Goal: Check status: Check status

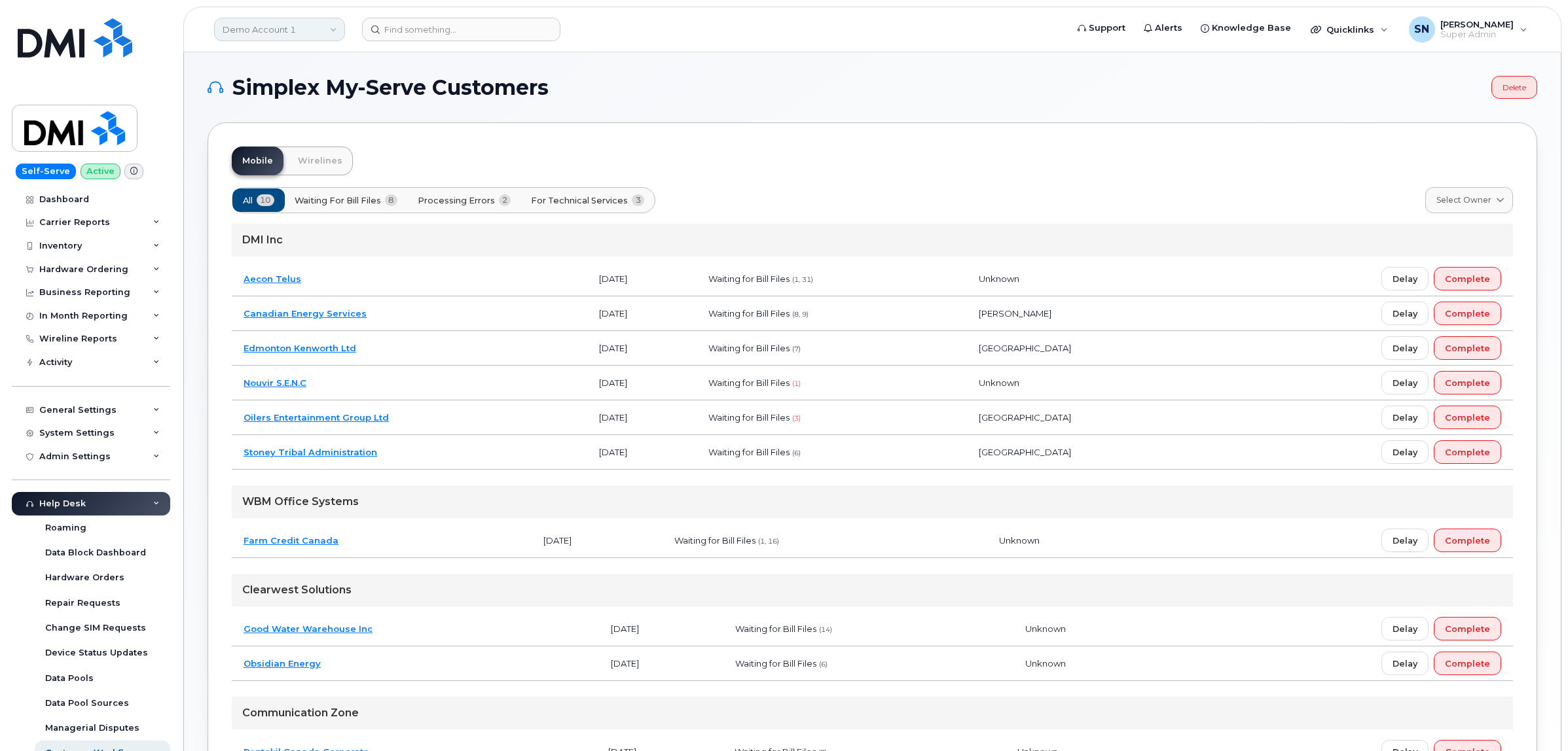
click at [333, 31] on link "Demo Account 1" at bounding box center [280, 29] width 131 height 24
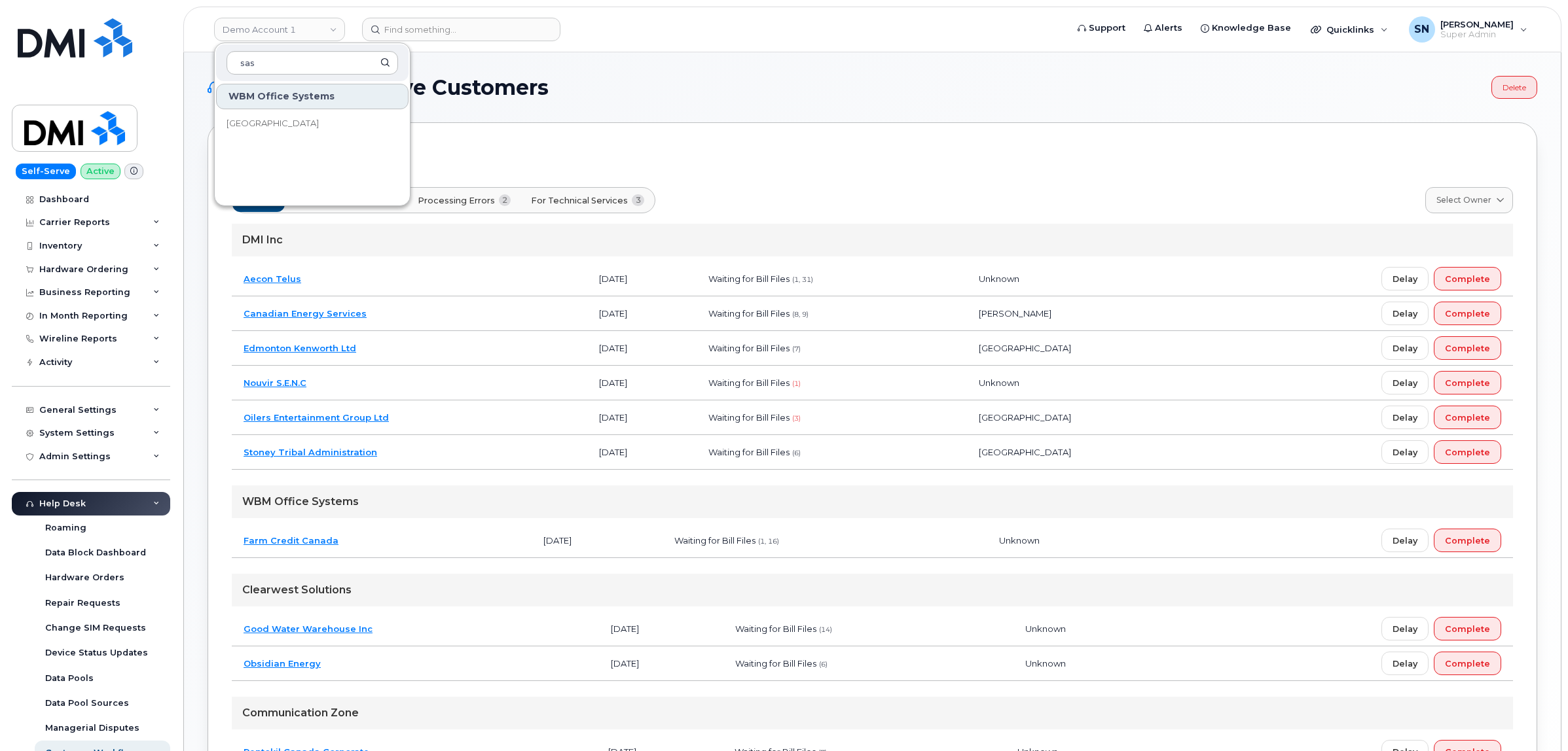
type input "sas"
click at [319, 117] on span "[GEOGRAPHIC_DATA]" at bounding box center [272, 124] width 92 height 13
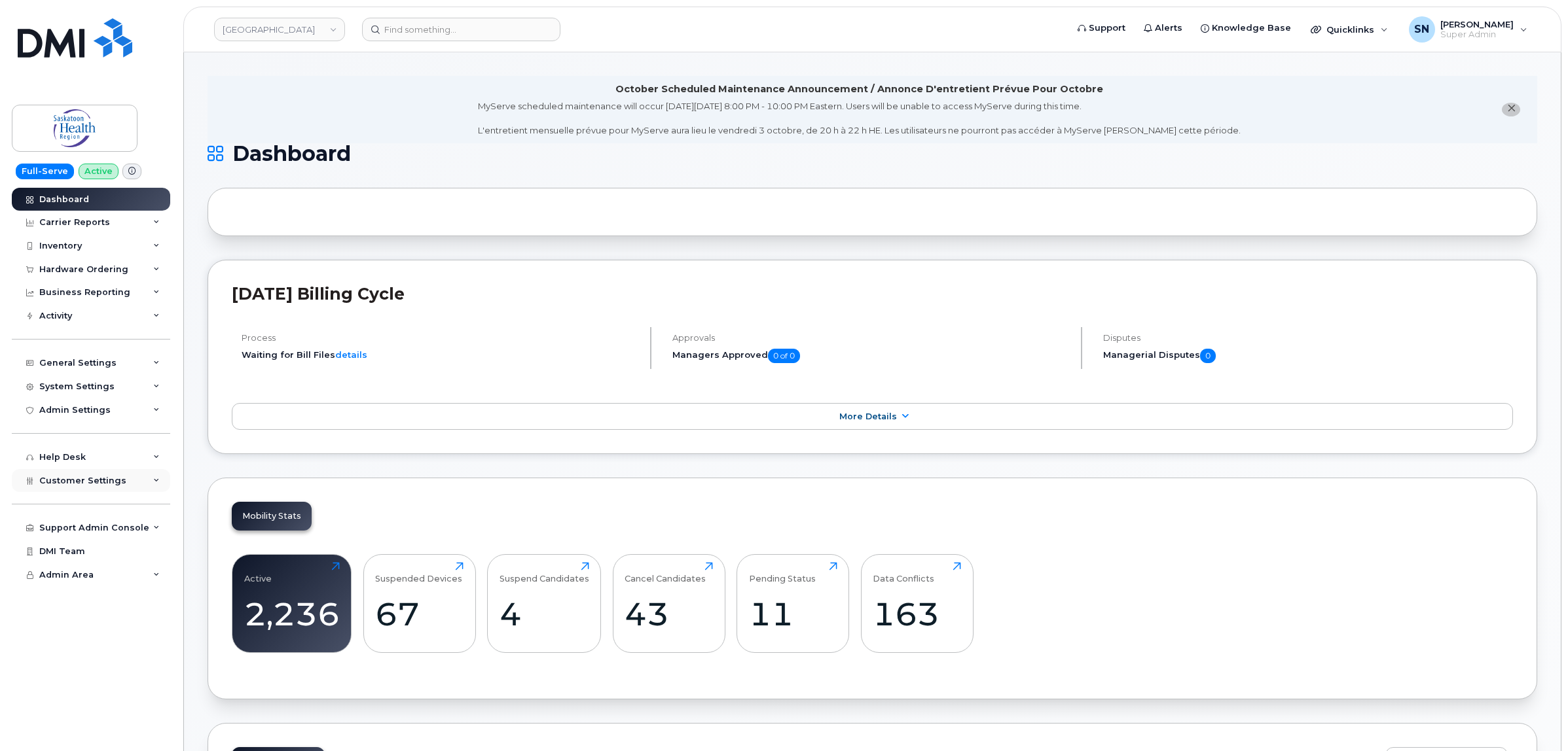
click at [88, 485] on span "Customer Settings" at bounding box center [83, 480] width 87 height 10
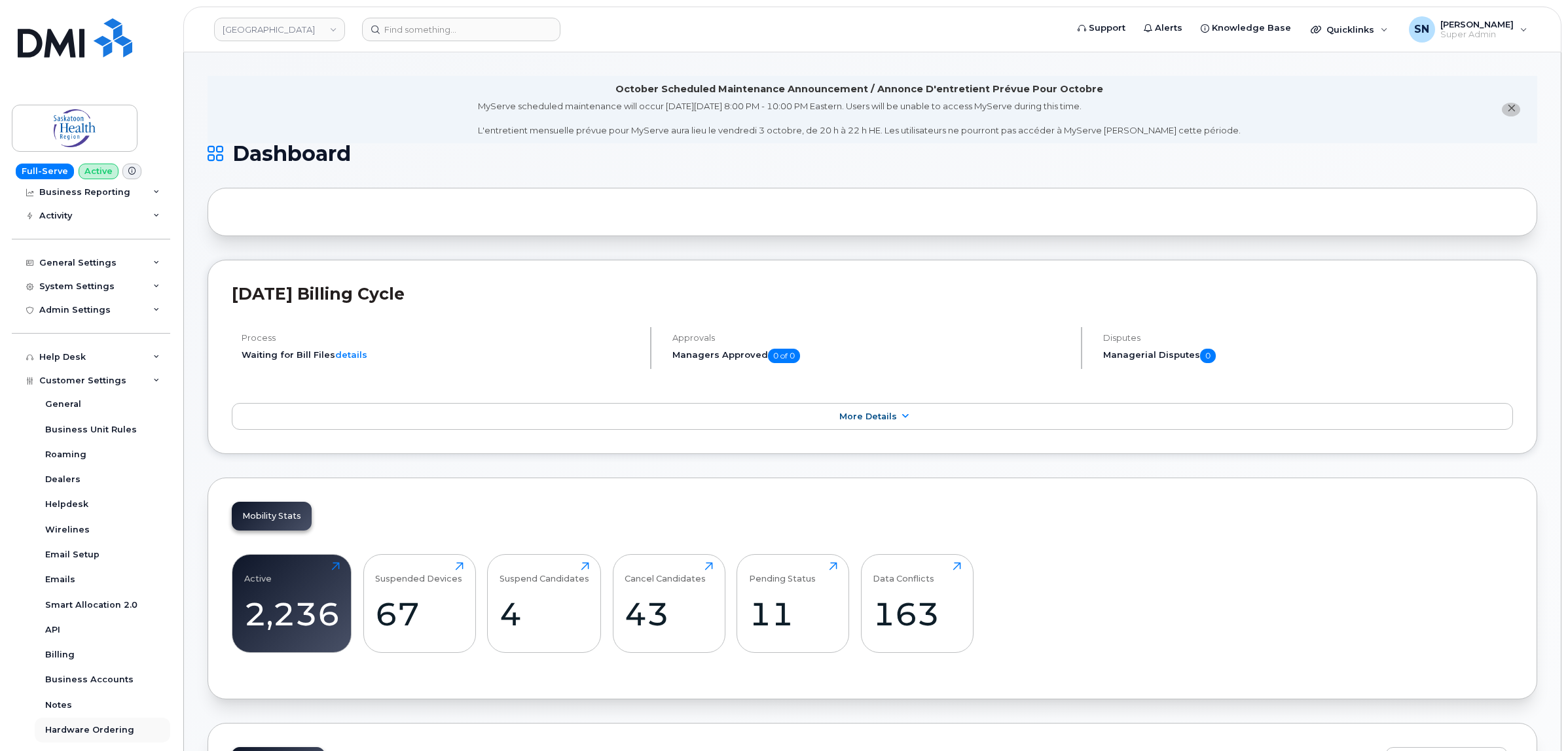
scroll to position [214, 0]
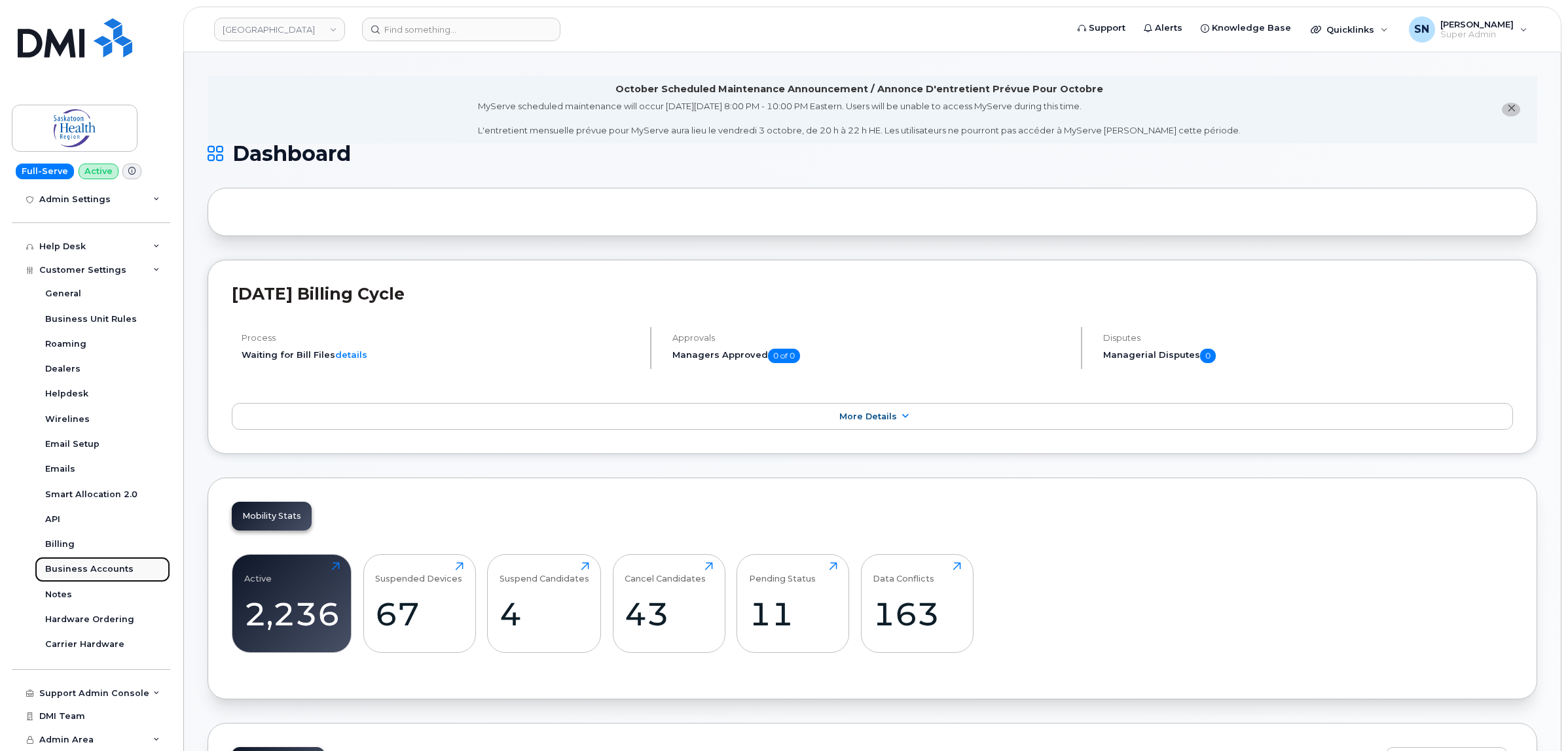
click at [95, 568] on div "Business Accounts" at bounding box center [89, 569] width 88 height 12
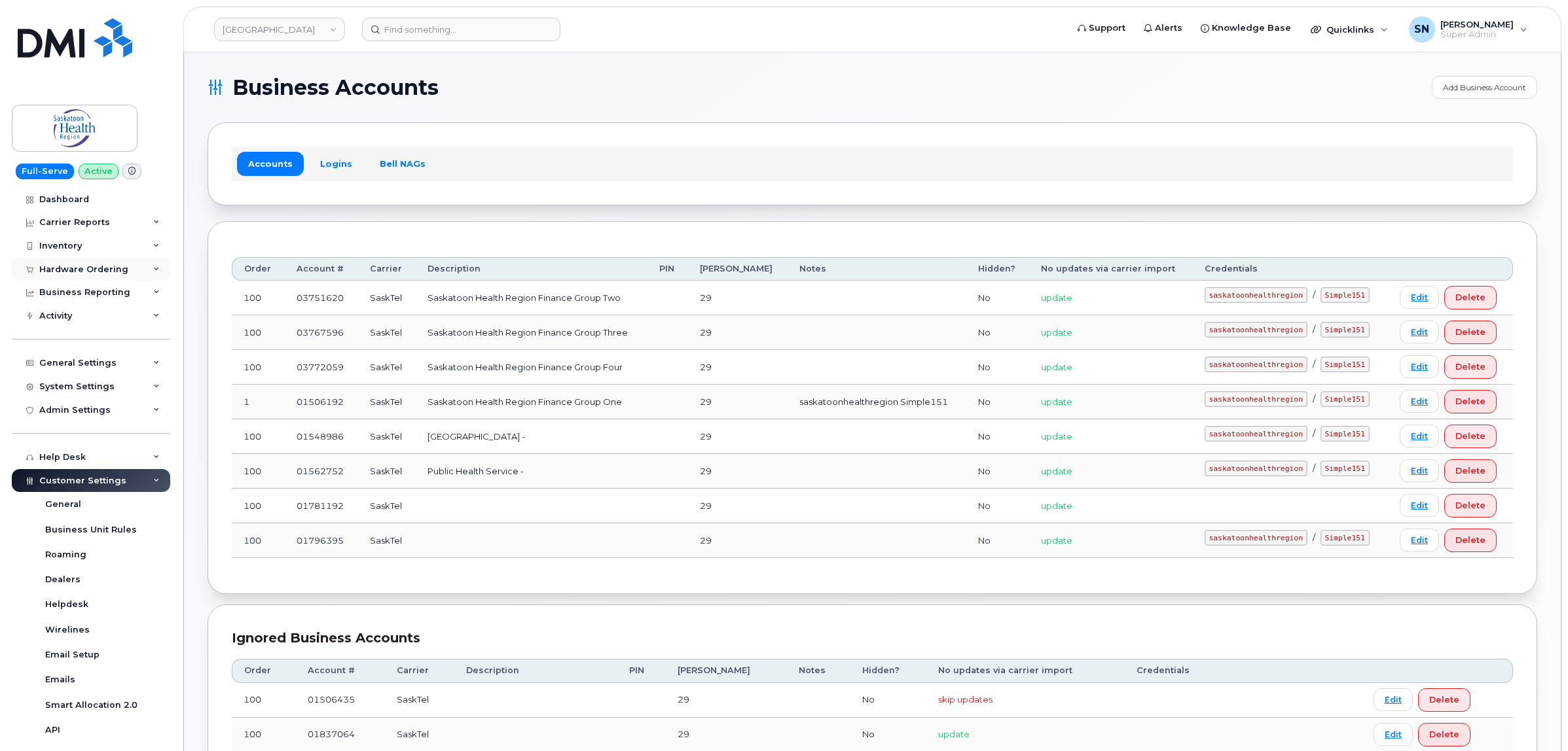
click at [87, 265] on div "Hardware Ordering" at bounding box center [83, 269] width 89 height 10
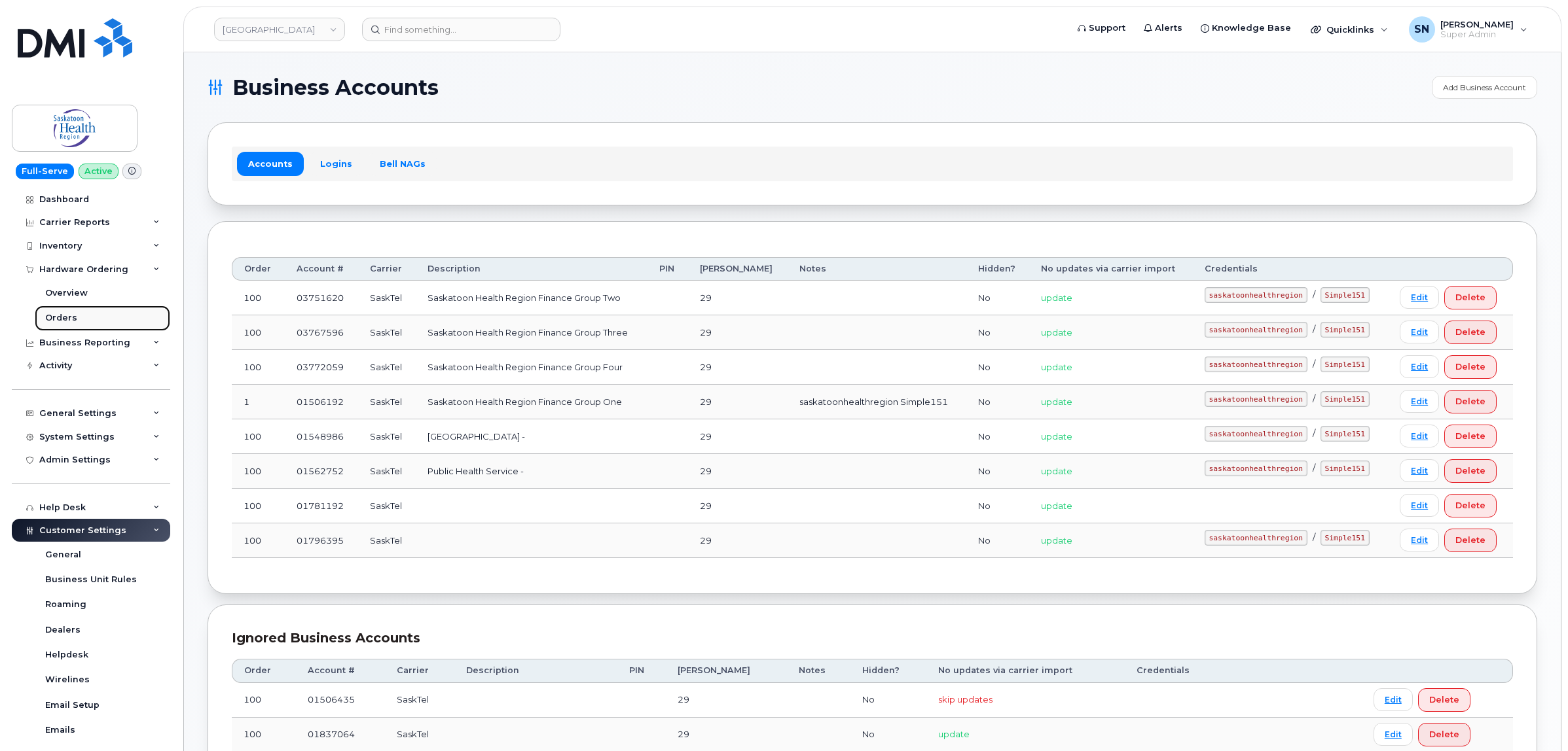
click at [65, 318] on div "Orders" at bounding box center [61, 318] width 32 height 12
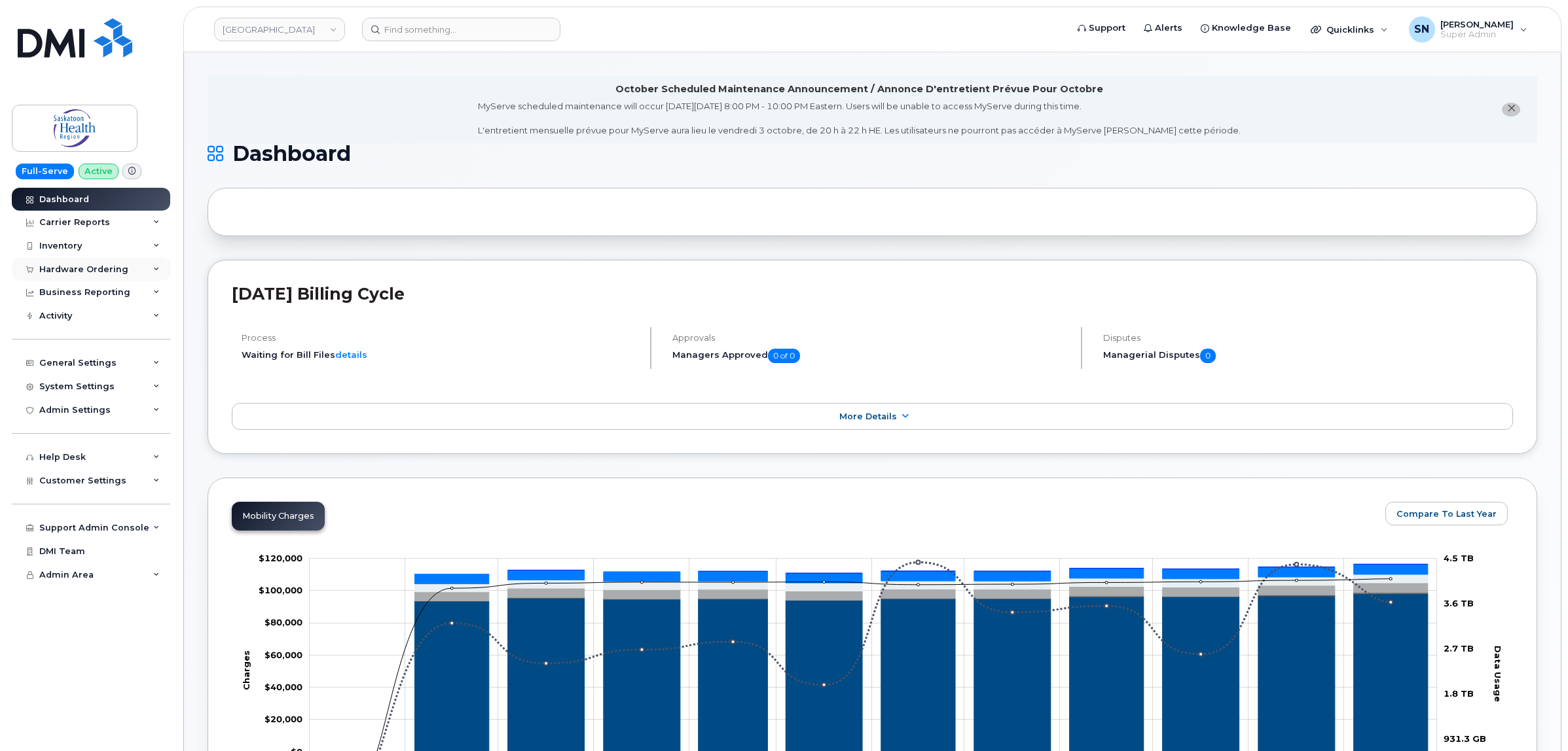
click at [100, 279] on div "Hardware Ordering" at bounding box center [91, 270] width 158 height 24
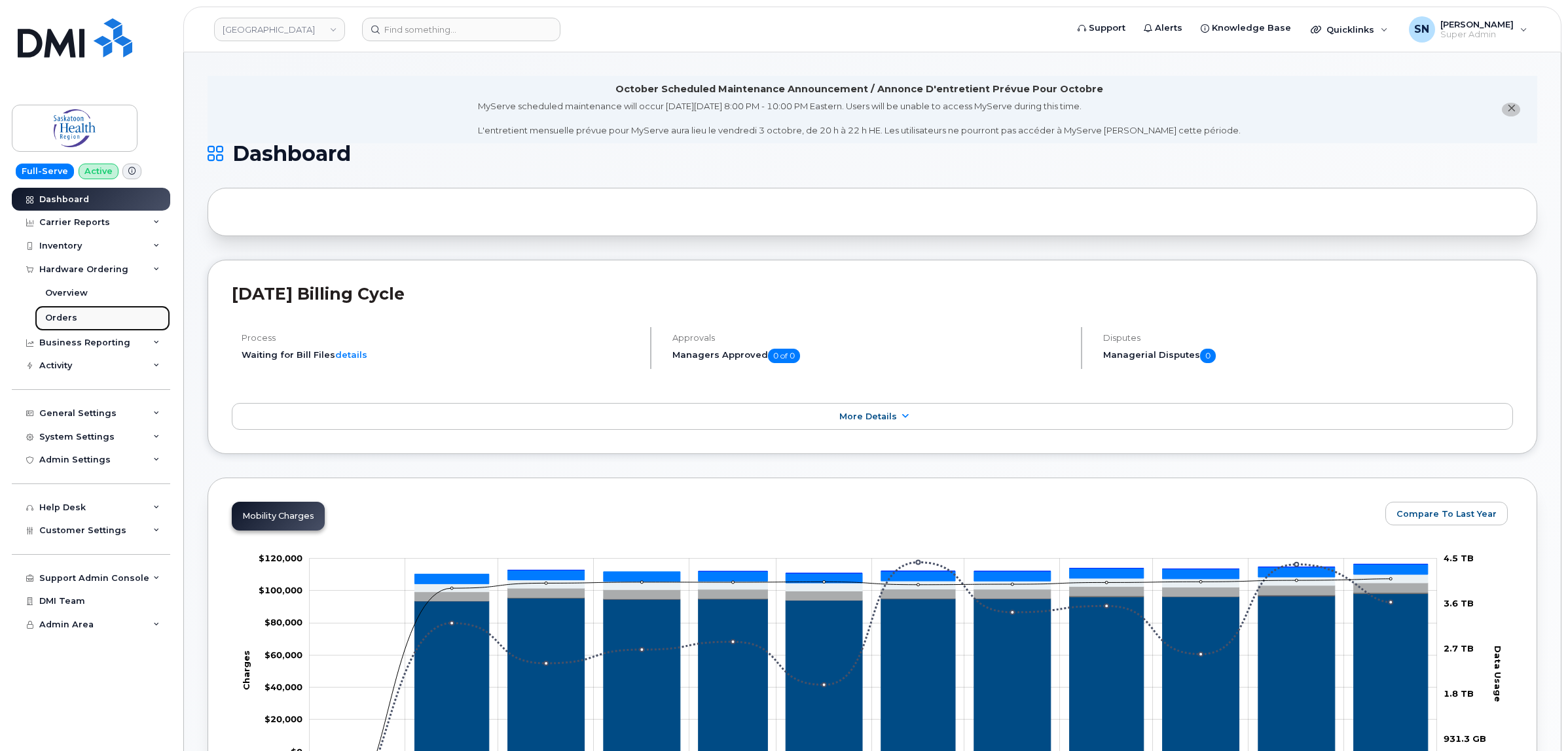
click at [79, 325] on link "Orders" at bounding box center [102, 318] width 136 height 25
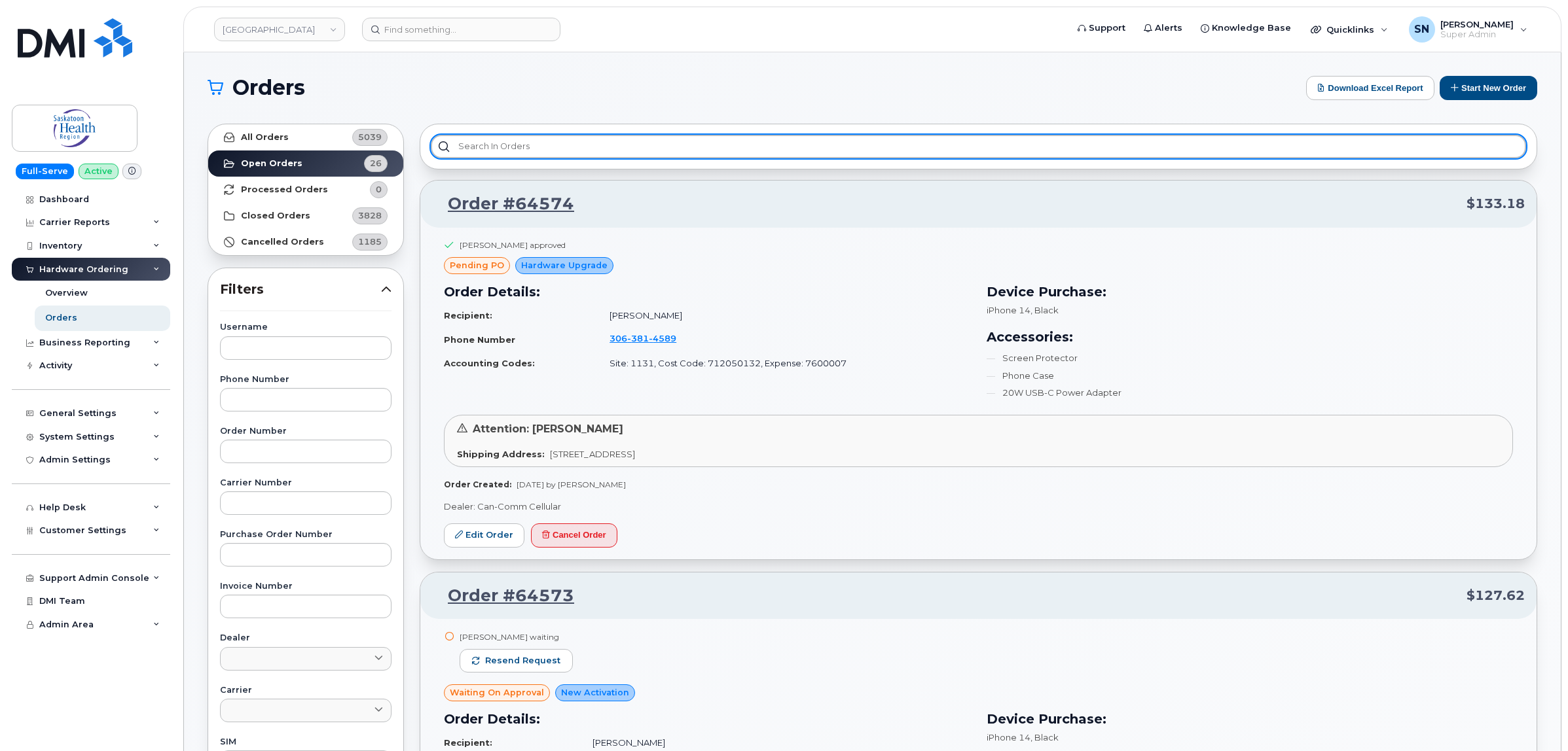
click at [769, 158] on input "text" at bounding box center [978, 147] width 1095 height 24
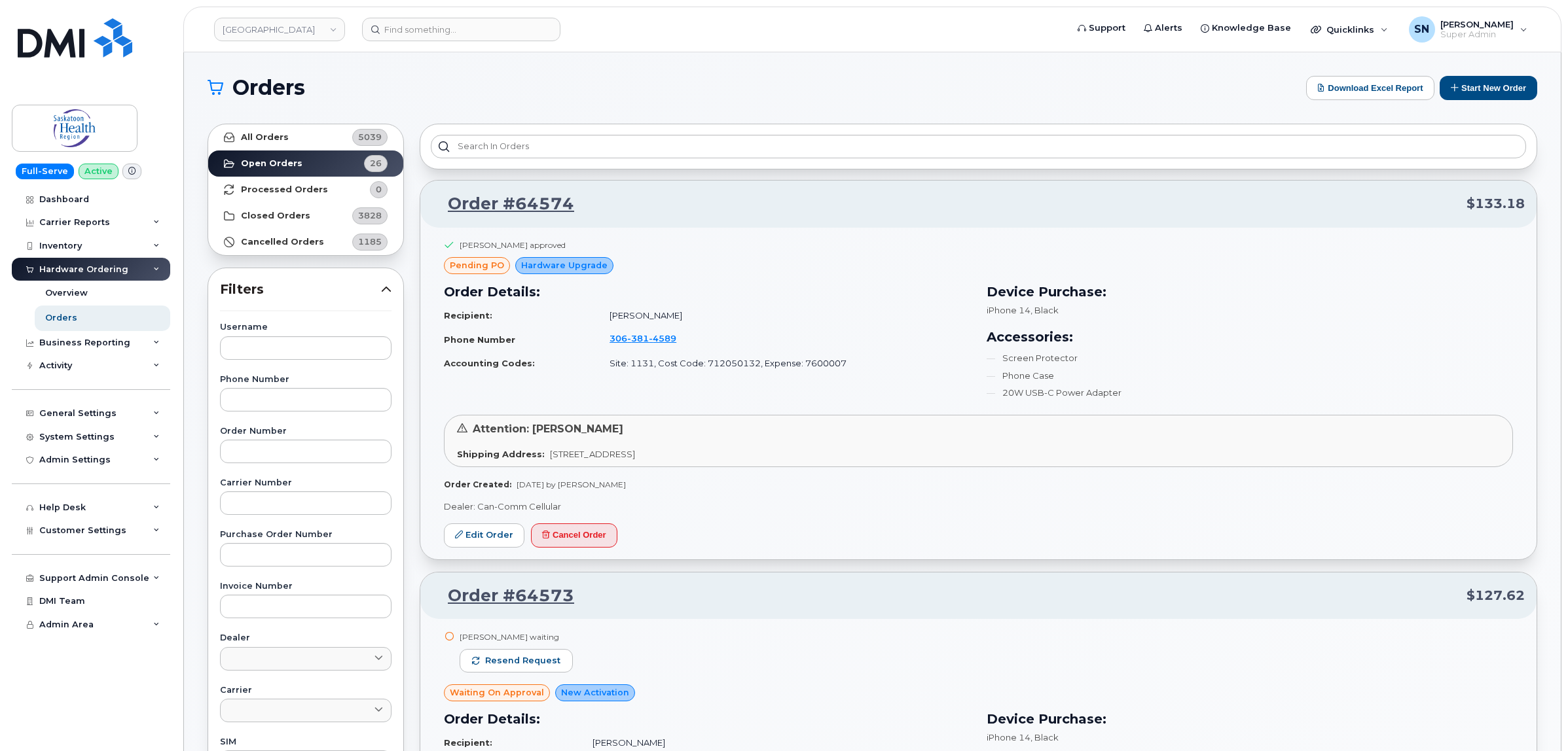
click at [306, 449] on input "text" at bounding box center [306, 452] width 172 height 24
type input "64433"
click at [331, 141] on link "All Orders 5039" at bounding box center [306, 137] width 195 height 26
